Goal: Task Accomplishment & Management: Use online tool/utility

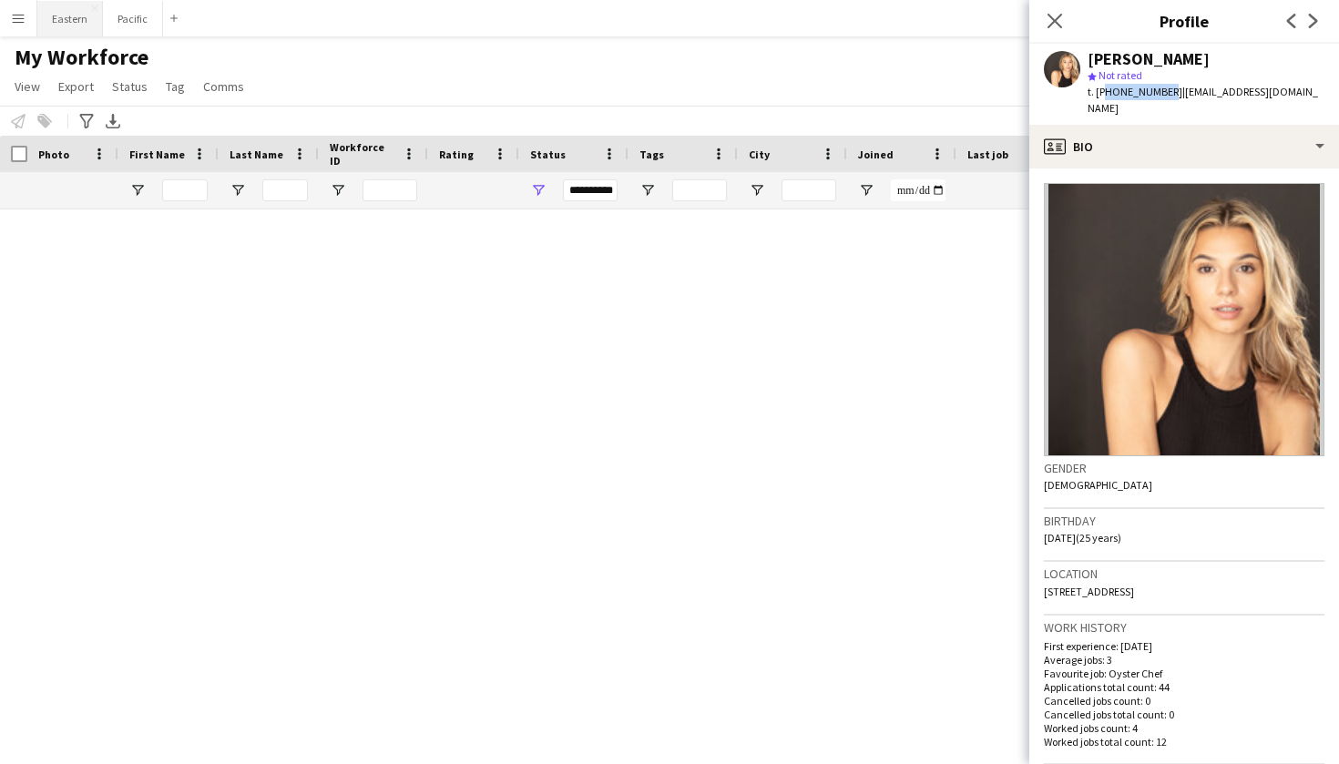
scroll to position [4041, 0]
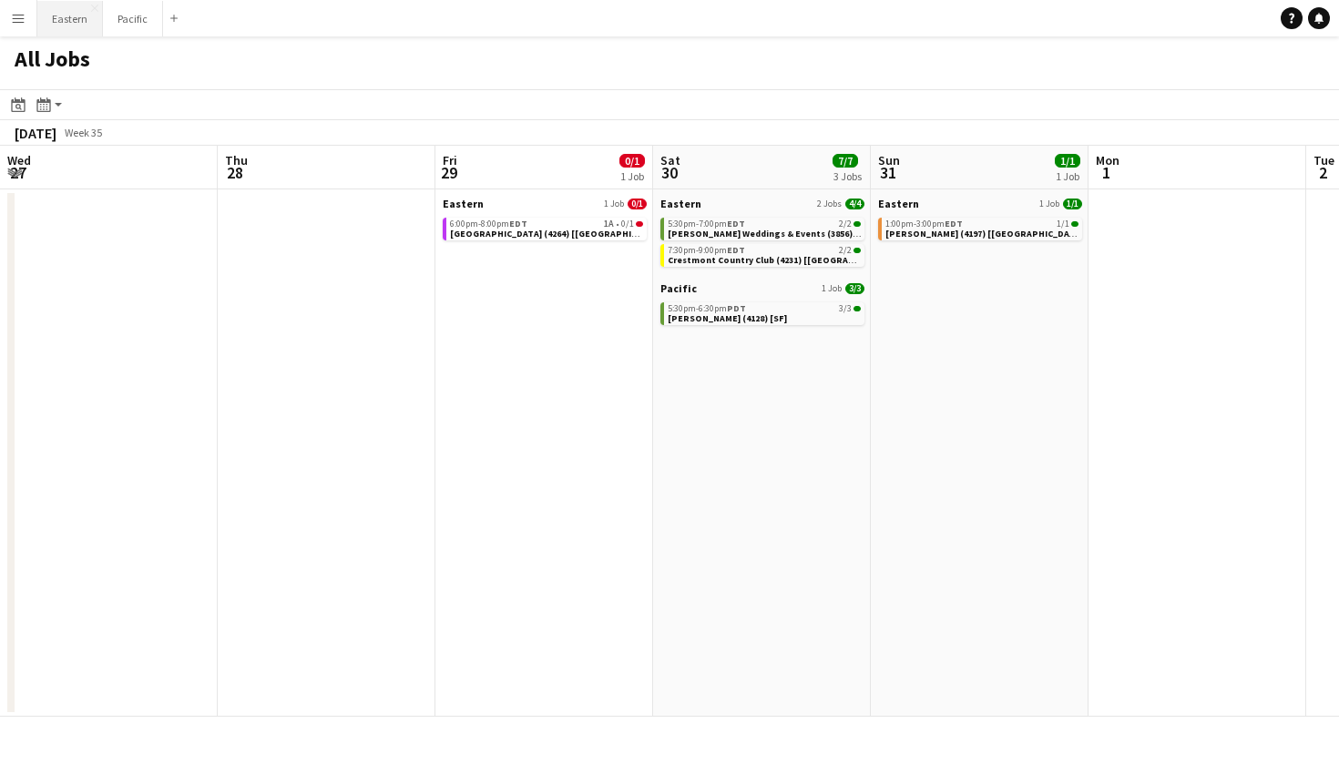
scroll to position [0, 558]
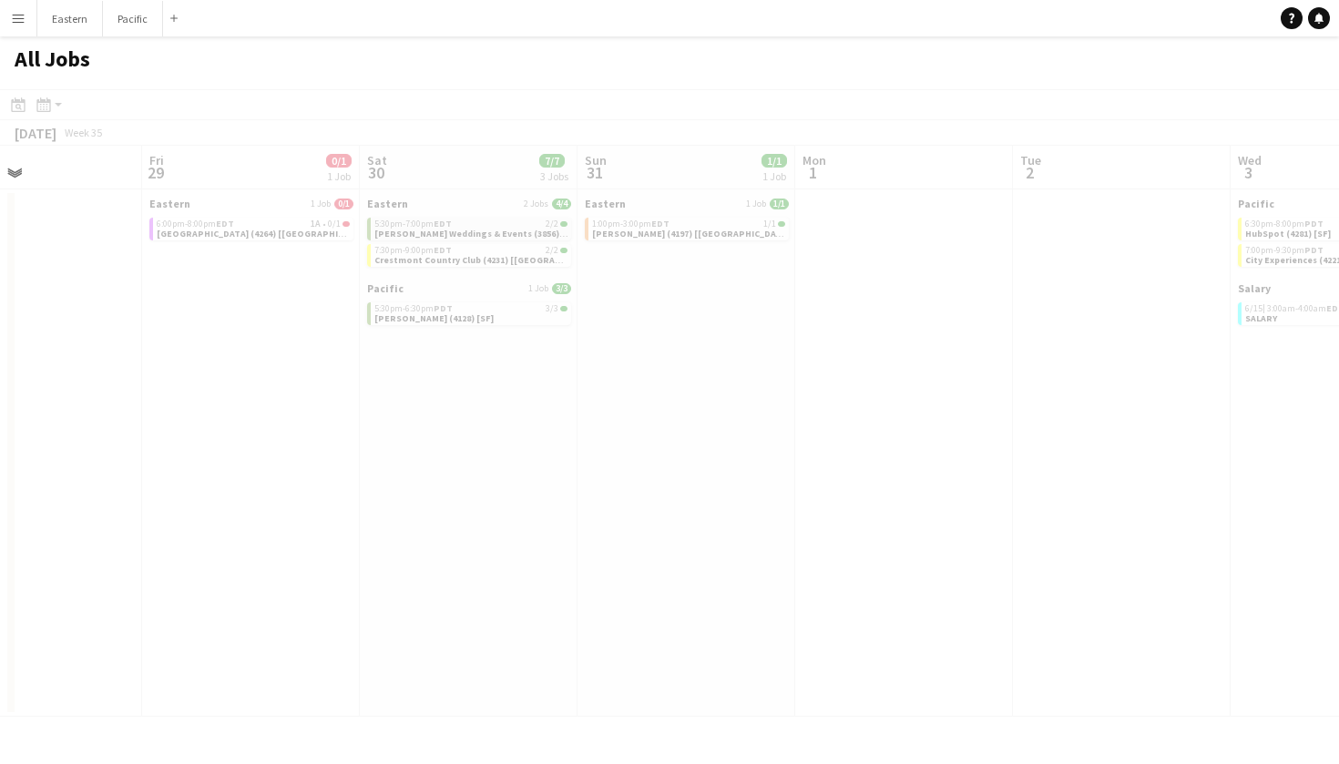
scroll to position [0, 530]
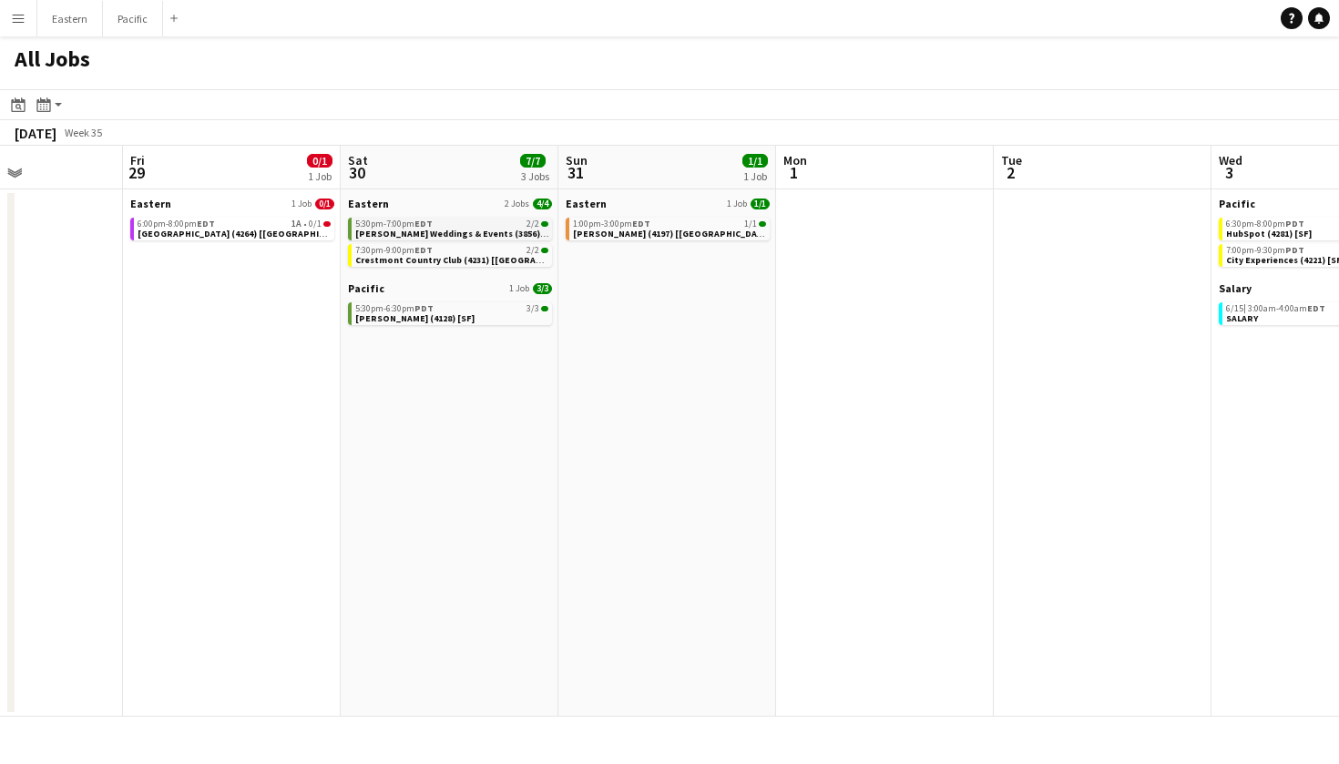
click at [494, 228] on span "[PERSON_NAME] Weddings & Events (3856) [[GEOGRAPHIC_DATA]]" at bounding box center [497, 234] width 285 height 12
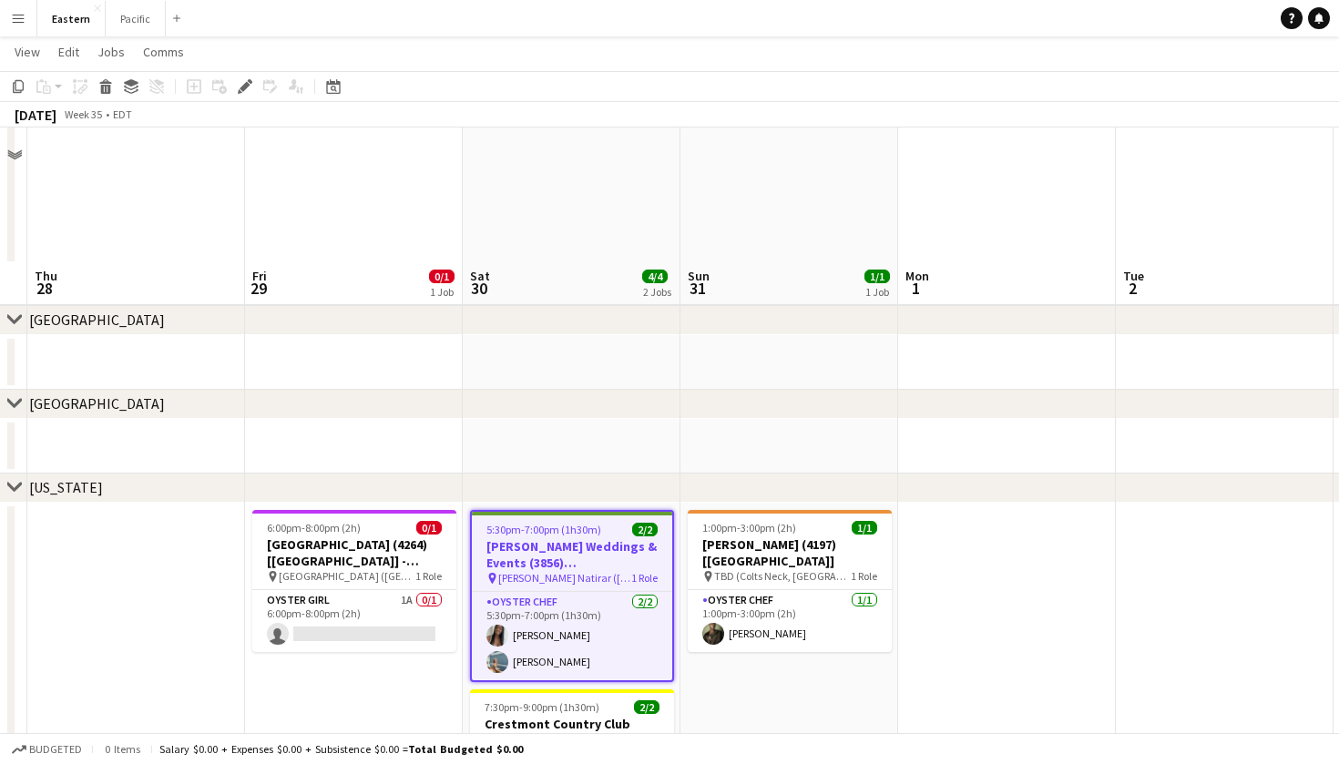
scroll to position [347, 0]
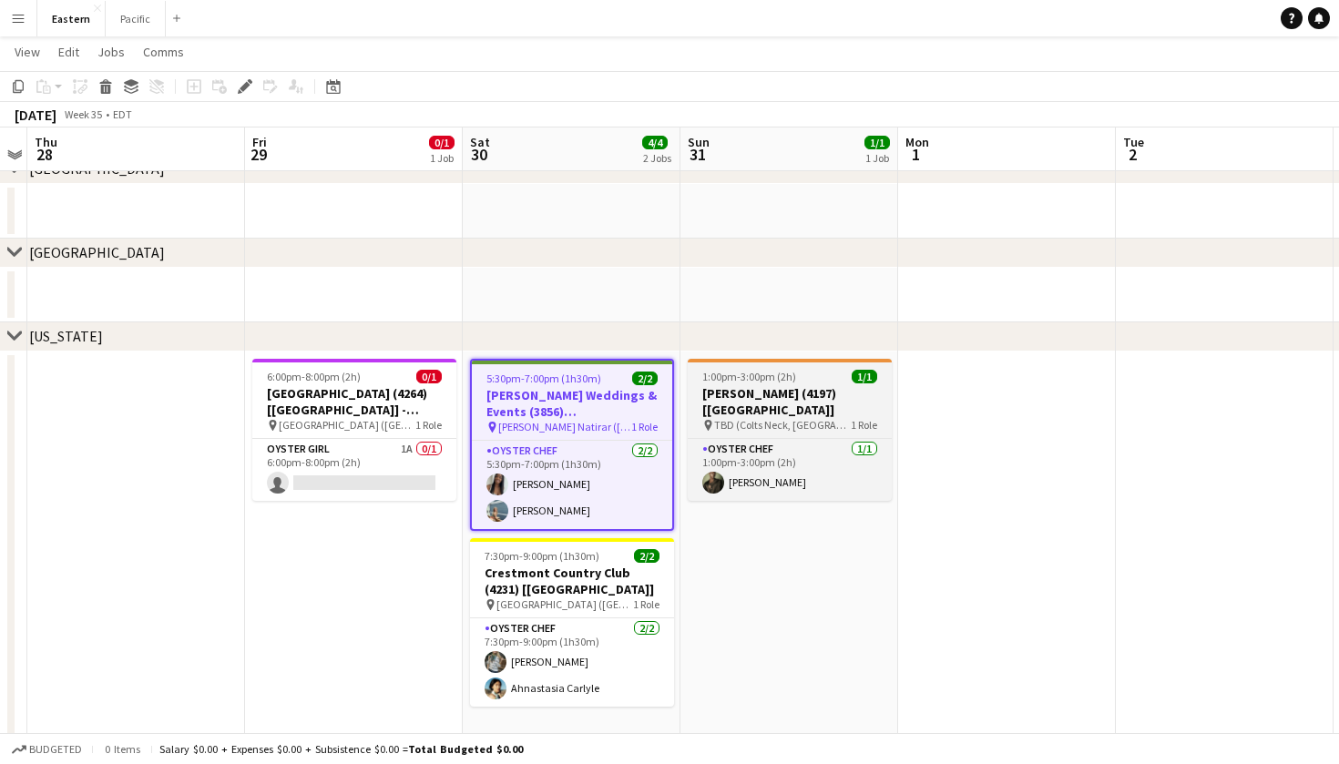
click at [799, 418] on span "TBD (Colts Neck, NJ)" at bounding box center [782, 425] width 137 height 14
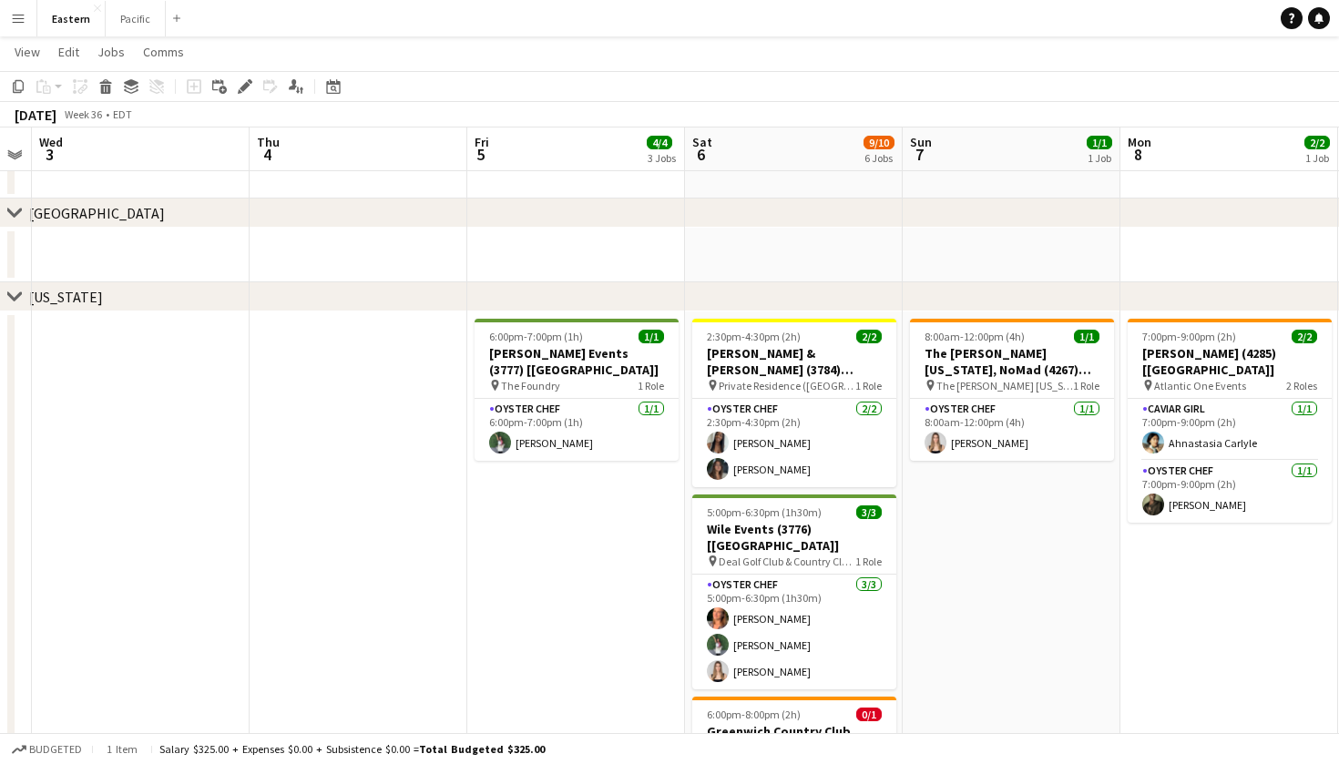
scroll to position [0, 837]
